Goal: Information Seeking & Learning: Find specific fact

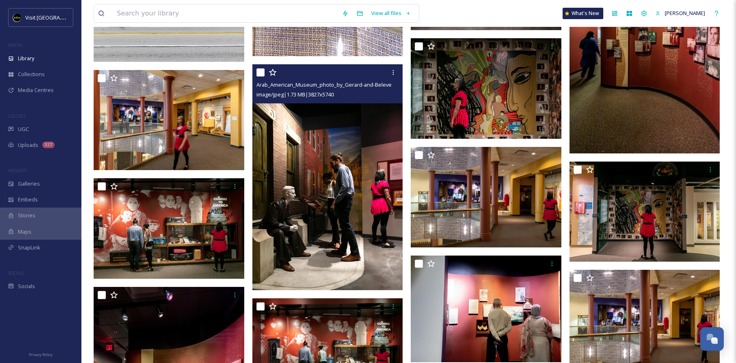
scroll to position [813, 0]
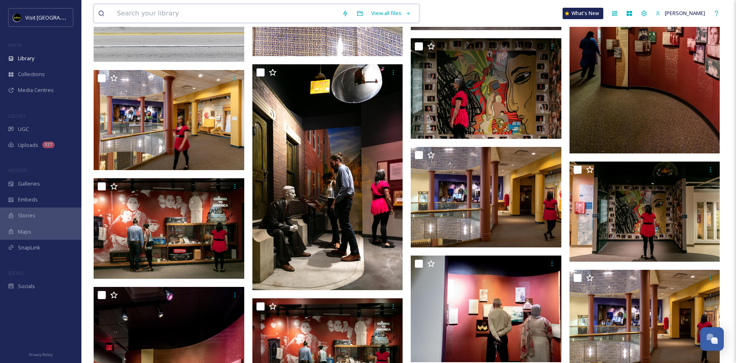
click at [212, 22] on input at bounding box center [225, 13] width 225 height 18
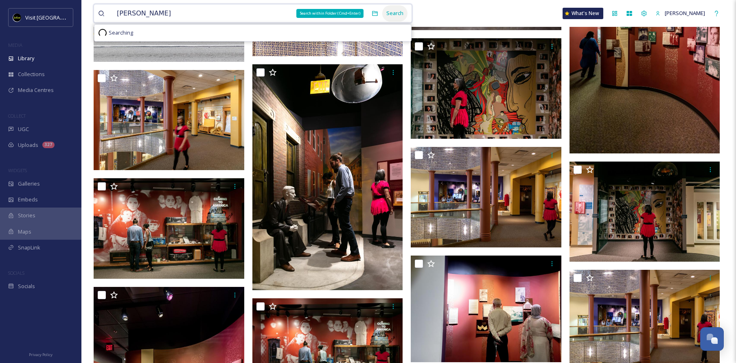
type input "[PERSON_NAME]"
click at [395, 17] on div "Search" at bounding box center [394, 13] width 25 height 16
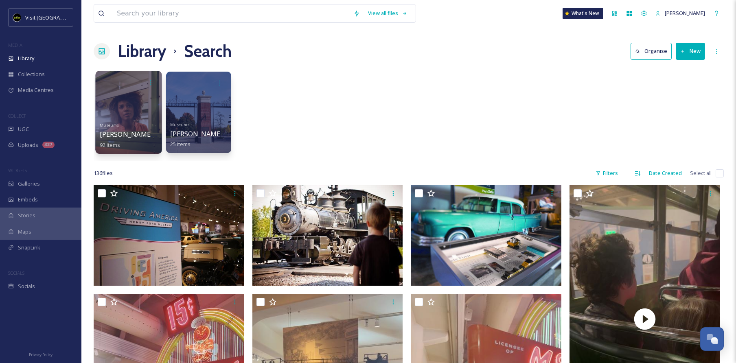
click at [135, 121] on div "Museums [PERSON_NAME][GEOGRAPHIC_DATA] 92 items" at bounding box center [129, 134] width 58 height 30
click at [127, 116] on div at bounding box center [128, 112] width 66 height 83
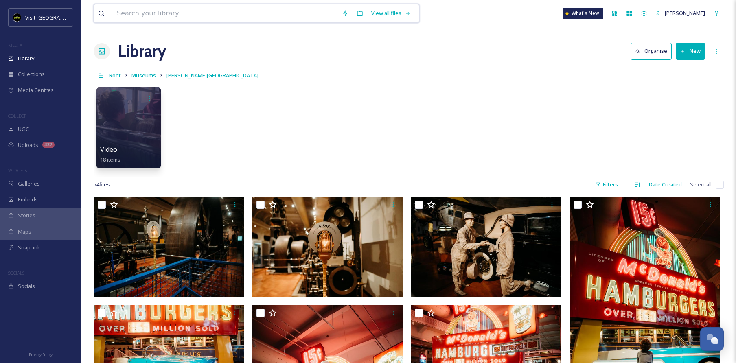
click at [195, 16] on input at bounding box center [225, 13] width 225 height 18
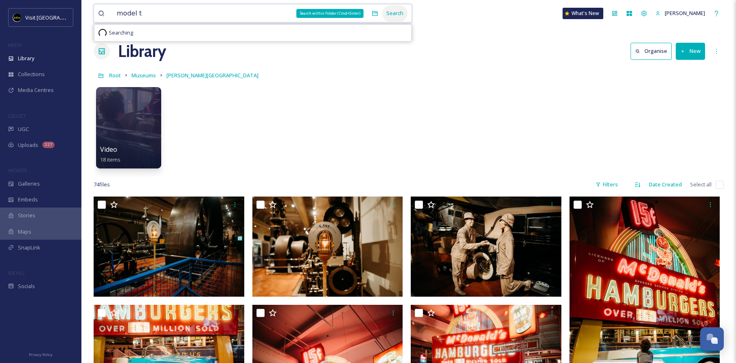
type input "model t"
click at [394, 15] on div "Search" at bounding box center [394, 13] width 25 height 16
